Goal: Information Seeking & Learning: Learn about a topic

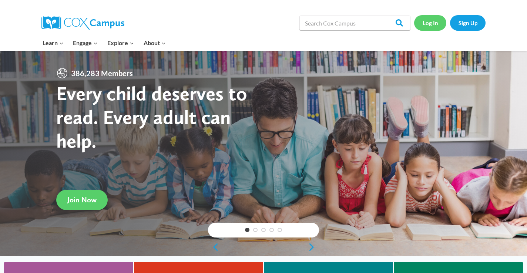
click at [435, 23] on link "Log In" at bounding box center [430, 22] width 32 height 15
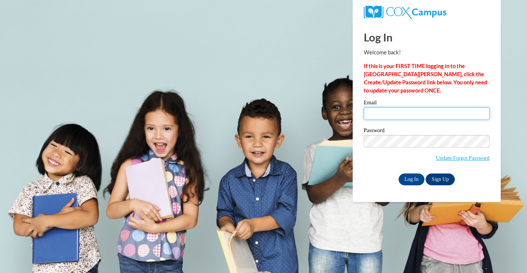
click at [408, 112] on input "Email" at bounding box center [427, 113] width 126 height 13
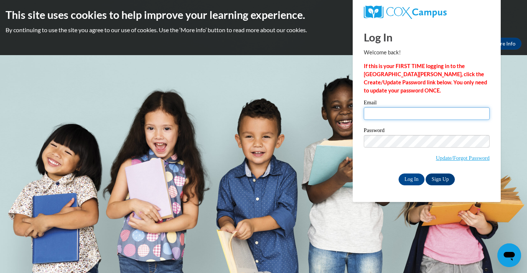
type input "deanna.gross@franklin.k12.wi.us"
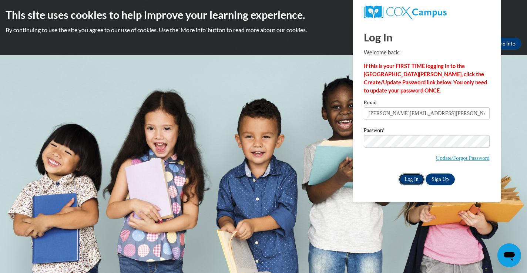
click at [408, 177] on input "Log In" at bounding box center [412, 180] width 26 height 12
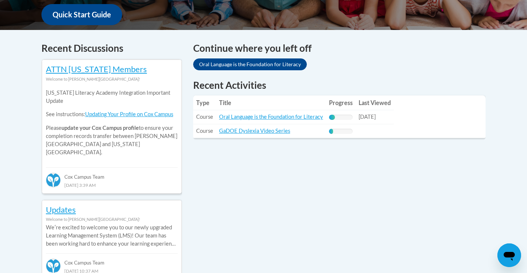
scroll to position [286, 0]
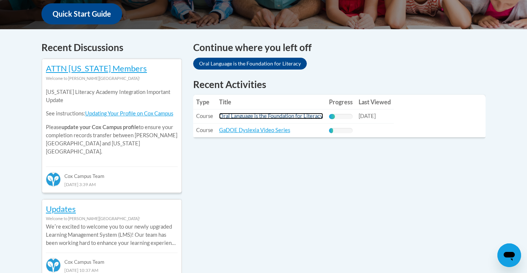
click at [300, 116] on link "Oral Language is the Foundation for Literacy" at bounding box center [271, 116] width 104 height 6
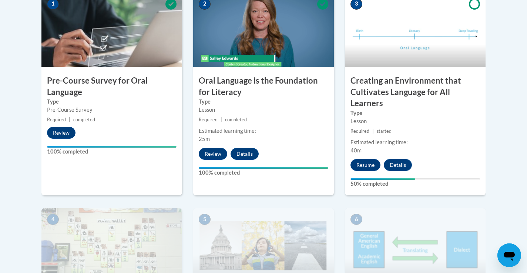
scroll to position [254, 0]
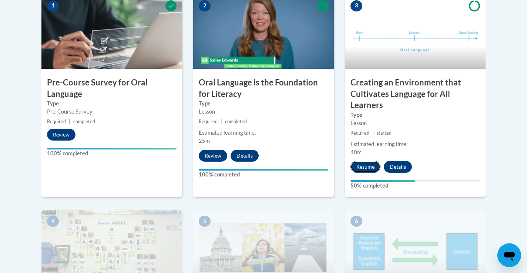
click at [364, 165] on button "Resume" at bounding box center [366, 167] width 30 height 12
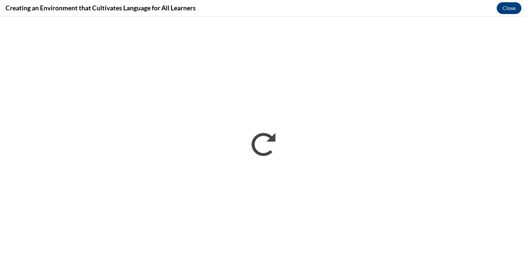
scroll to position [0, 0]
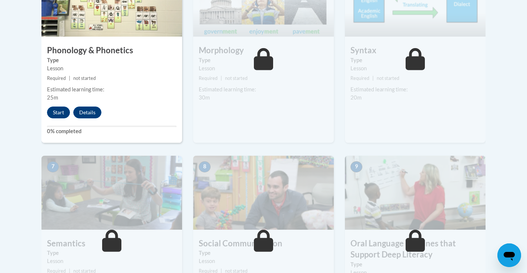
scroll to position [489, 0]
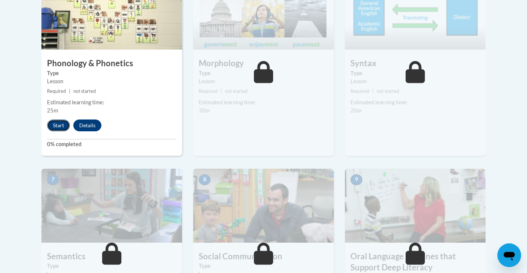
click at [56, 122] on button "Start" at bounding box center [58, 126] width 23 height 12
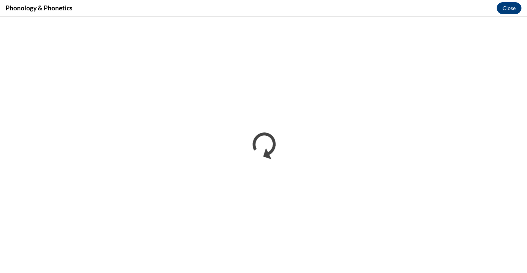
scroll to position [0, 0]
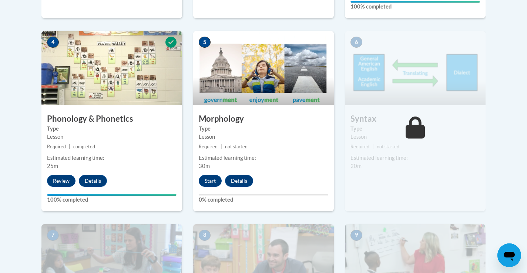
scroll to position [438, 0]
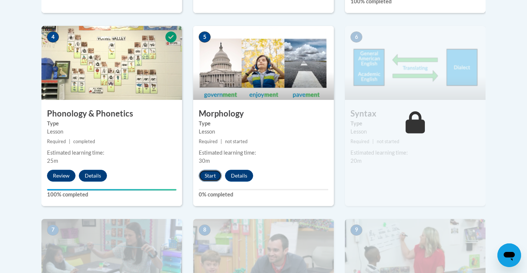
click at [209, 176] on button "Start" at bounding box center [210, 176] width 23 height 12
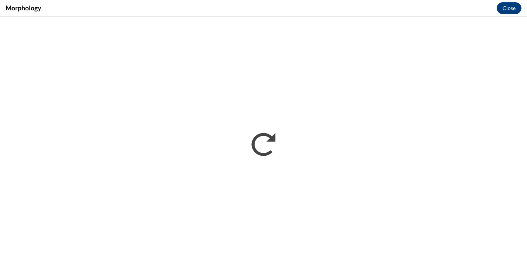
scroll to position [0, 0]
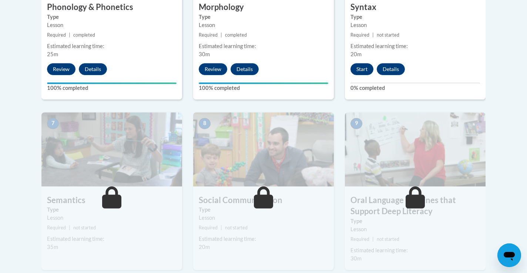
scroll to position [545, 0]
click at [363, 68] on button "Start" at bounding box center [362, 69] width 23 height 12
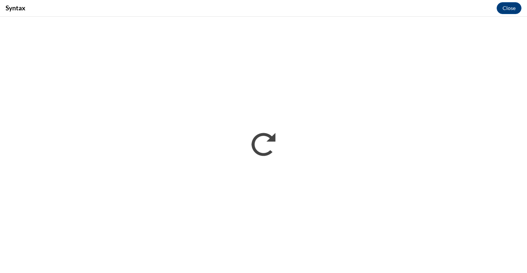
scroll to position [0, 0]
